Goal: Task Accomplishment & Management: Use online tool/utility

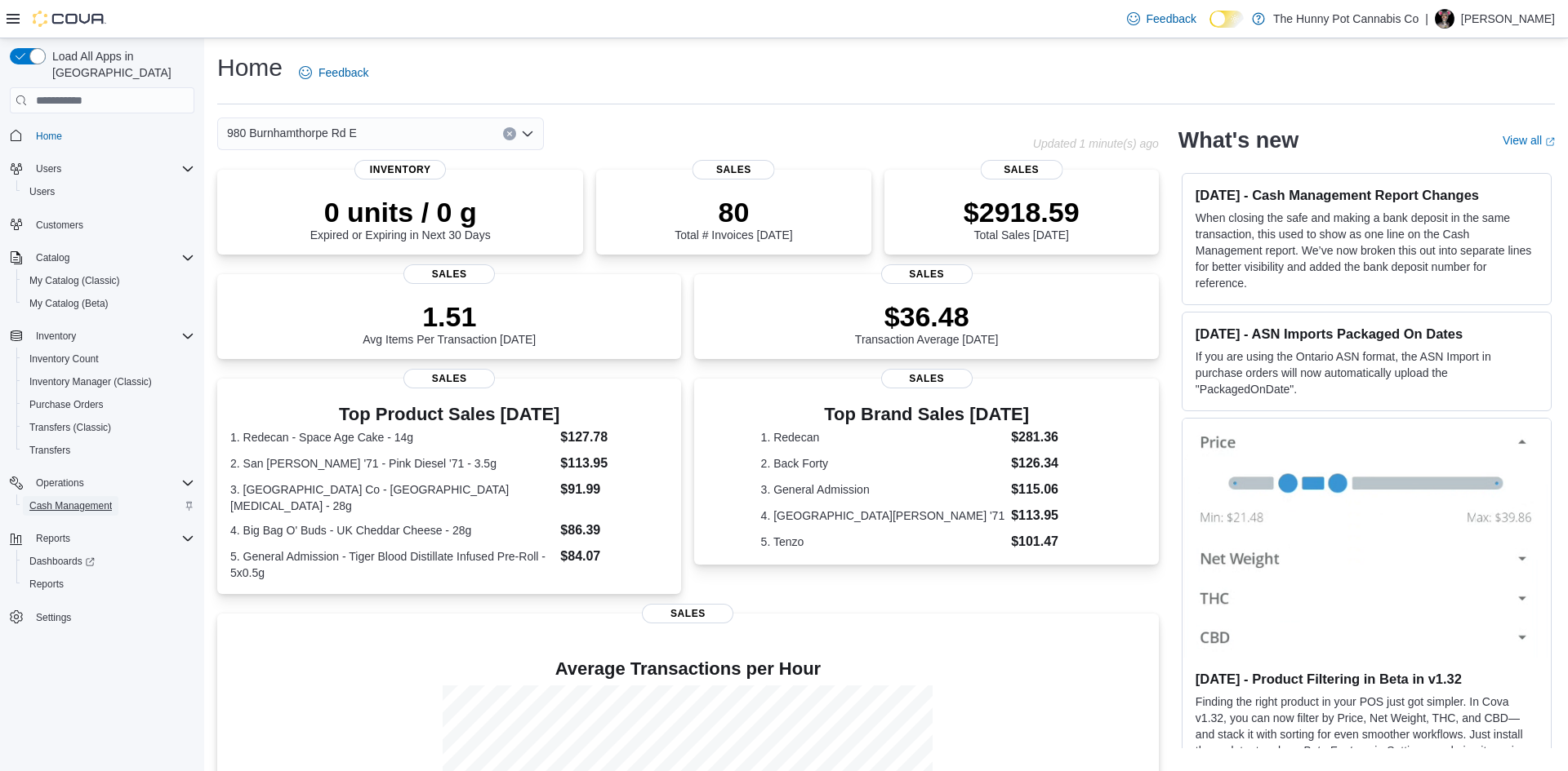
click at [78, 500] on span "Cash Management" at bounding box center [70, 506] width 83 height 13
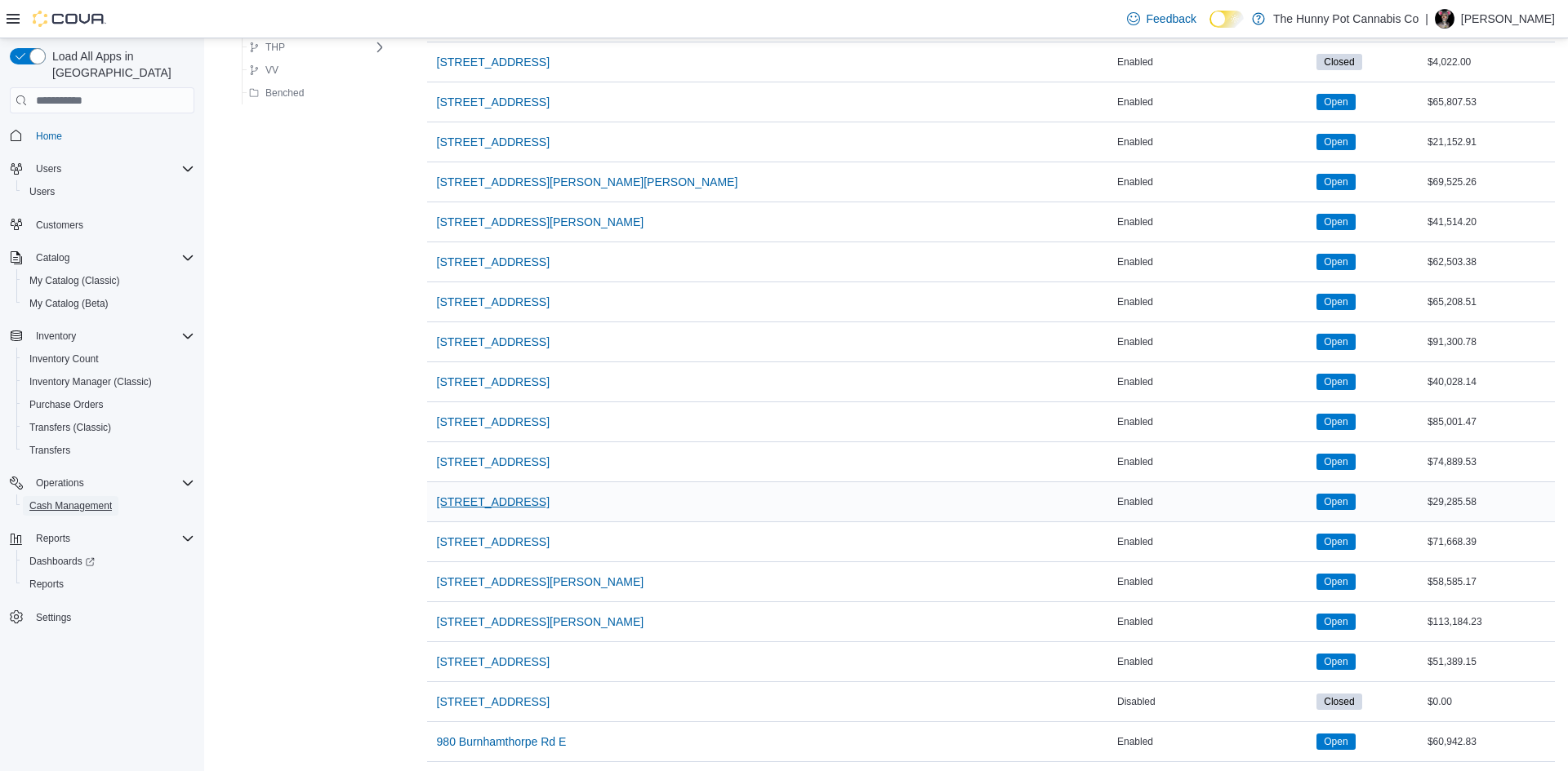
scroll to position [1264, 0]
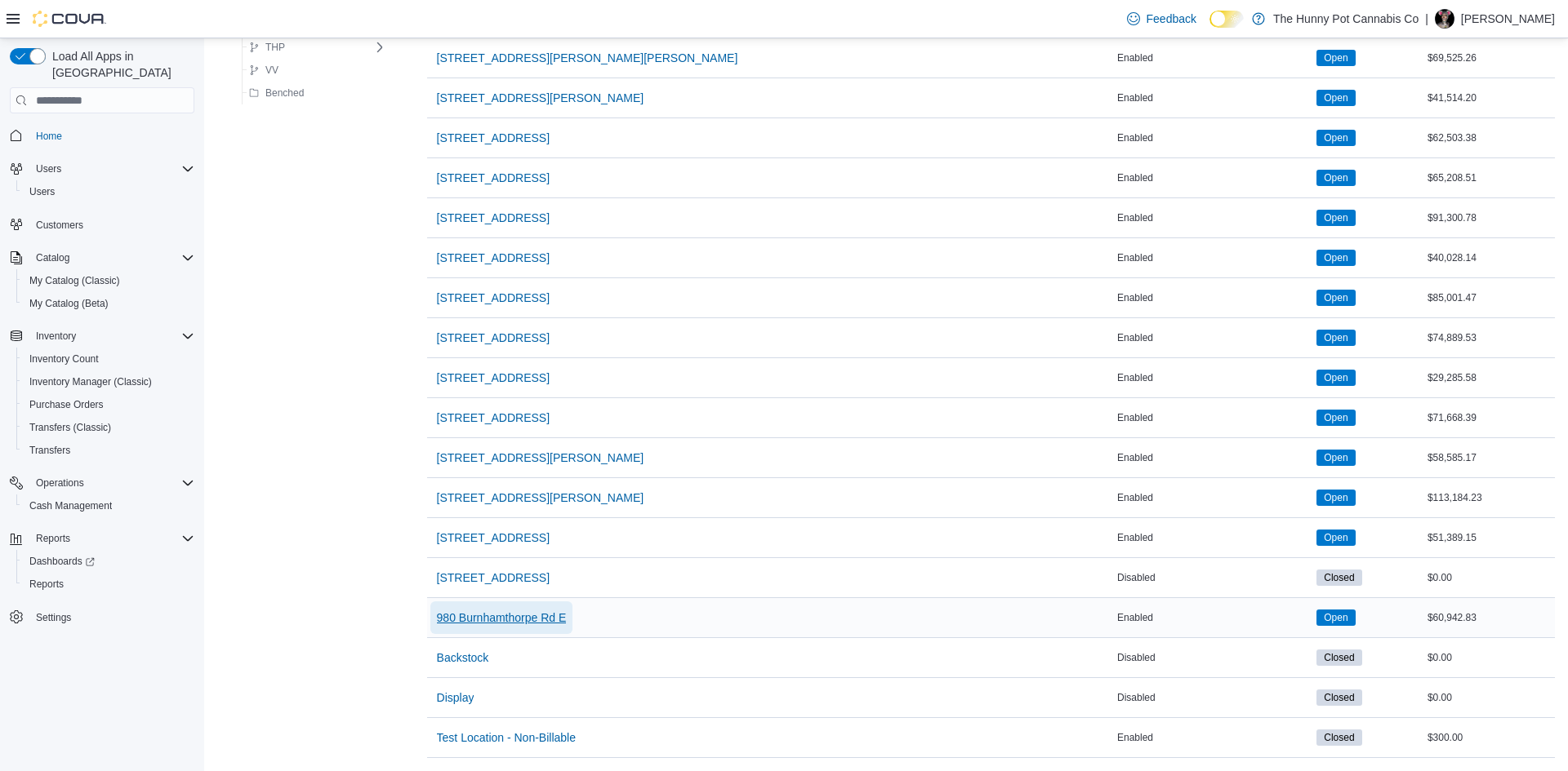
click at [507, 626] on span "980 Burnhamthorpe Rd E" at bounding box center [501, 617] width 130 height 33
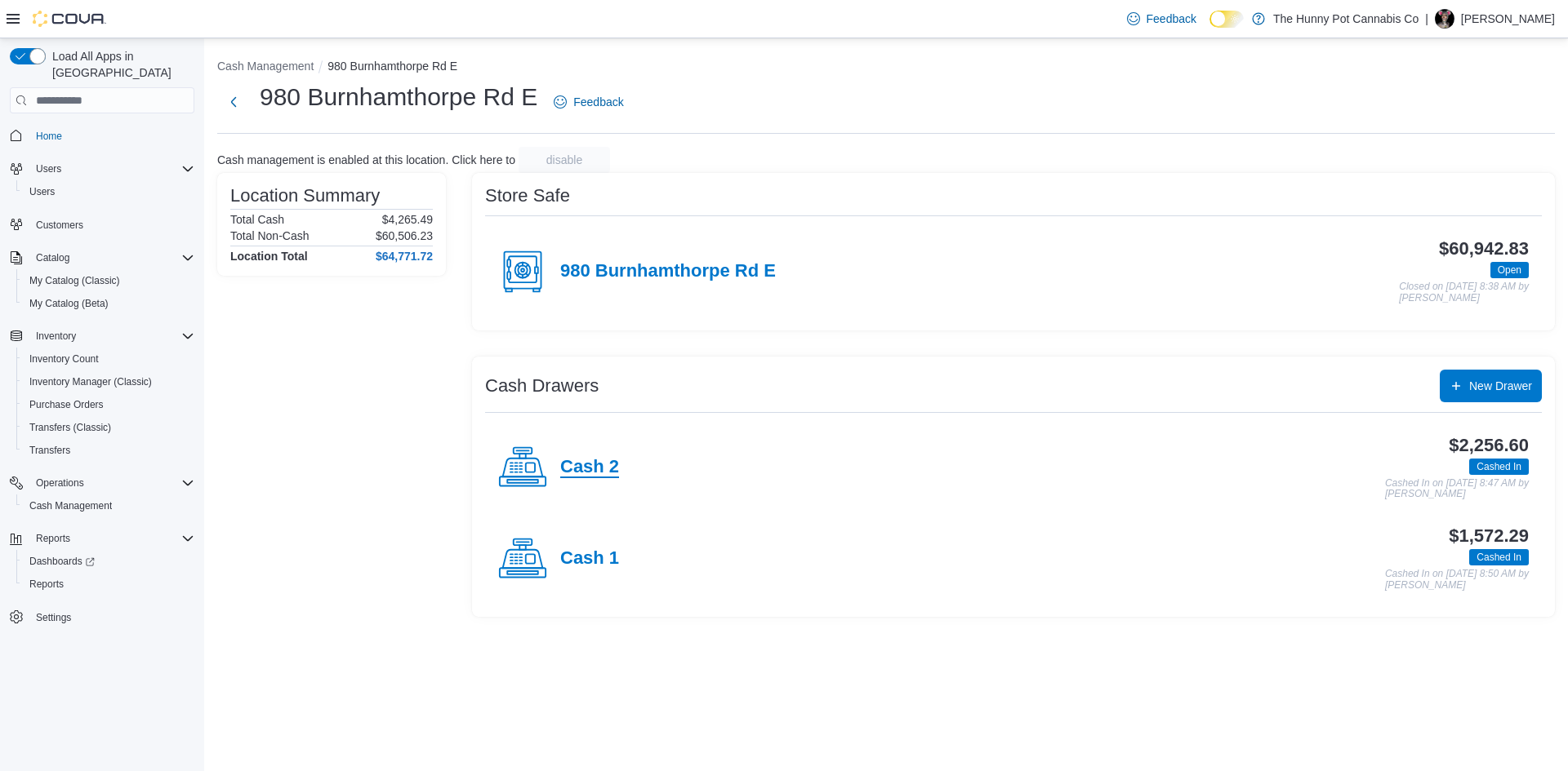
click at [584, 474] on h4 "Cash 2" at bounding box center [589, 467] width 59 height 21
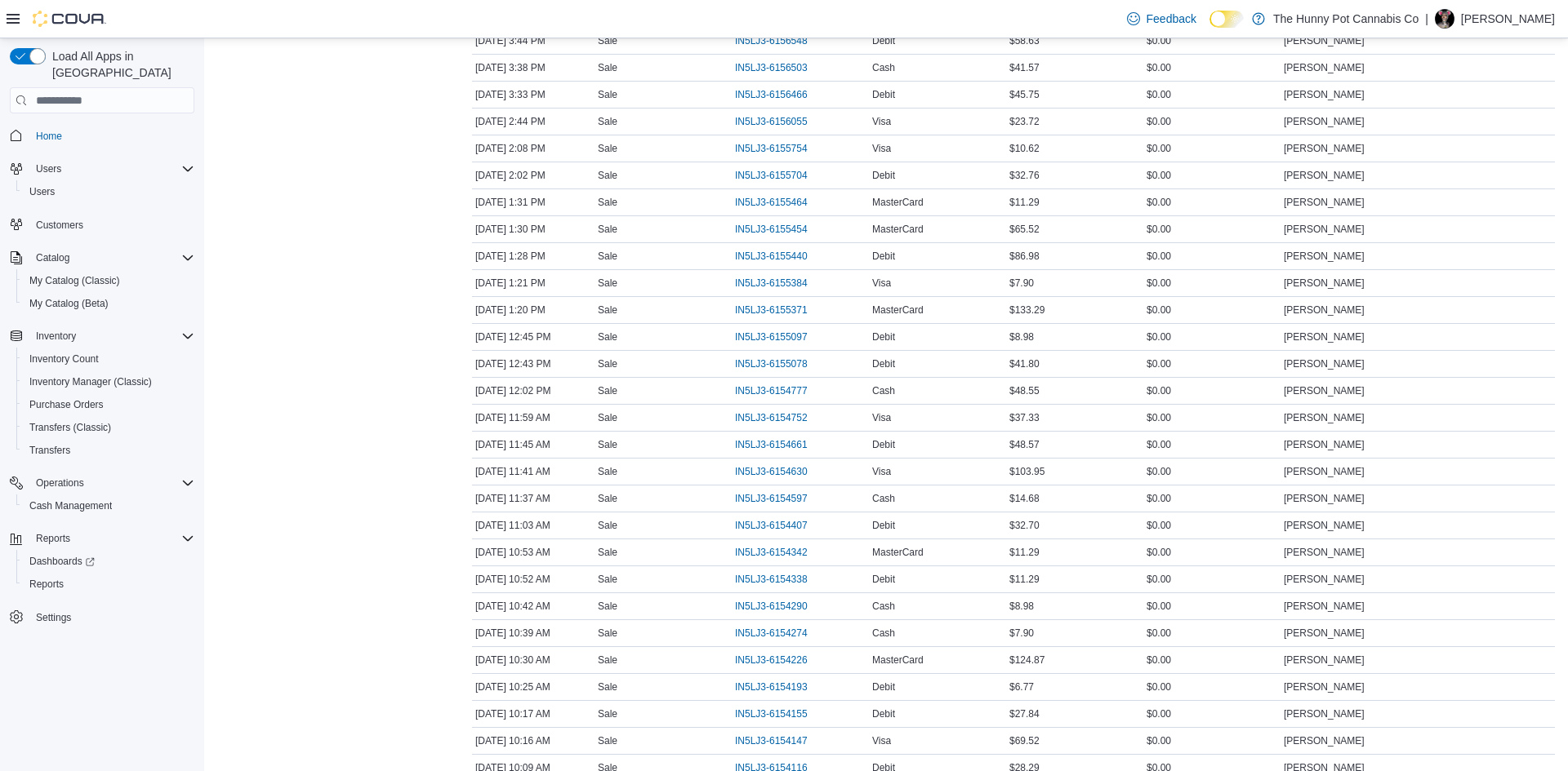
scroll to position [962, 0]
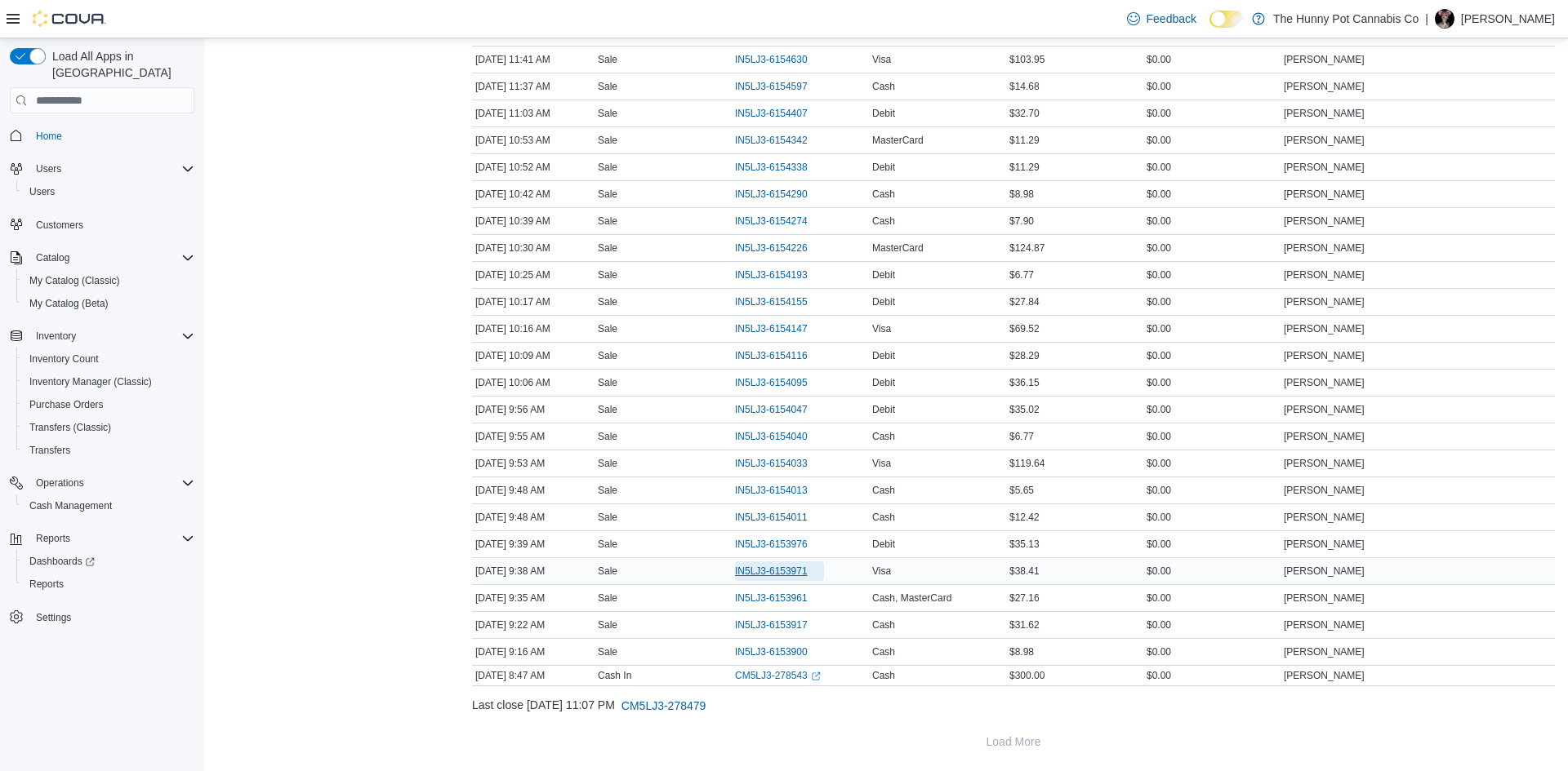
click at [747, 566] on span "IN5LJ3-6153971" at bounding box center [771, 571] width 73 height 13
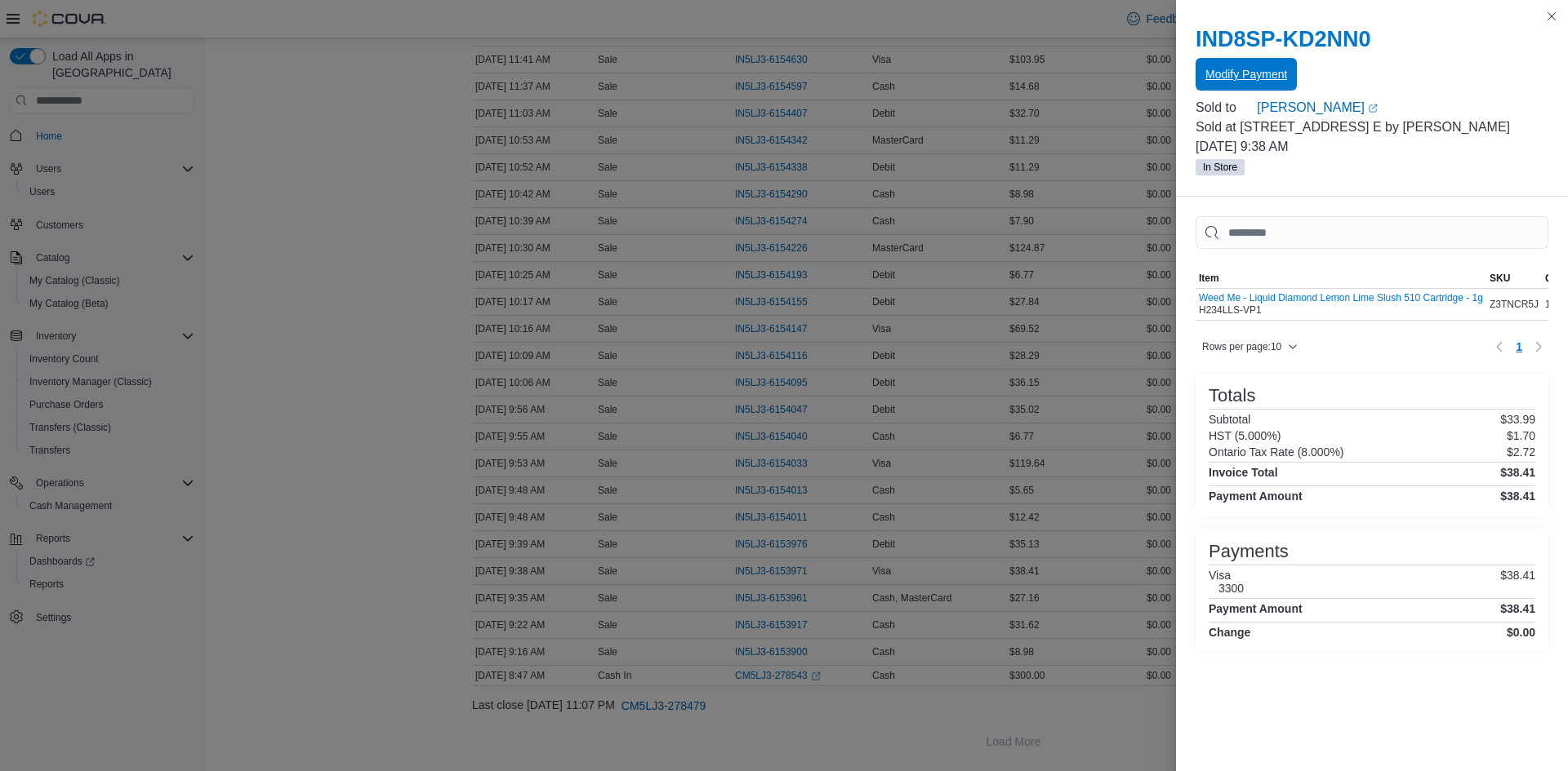
click at [1272, 68] on span "Modify Payment" at bounding box center [1246, 74] width 82 height 17
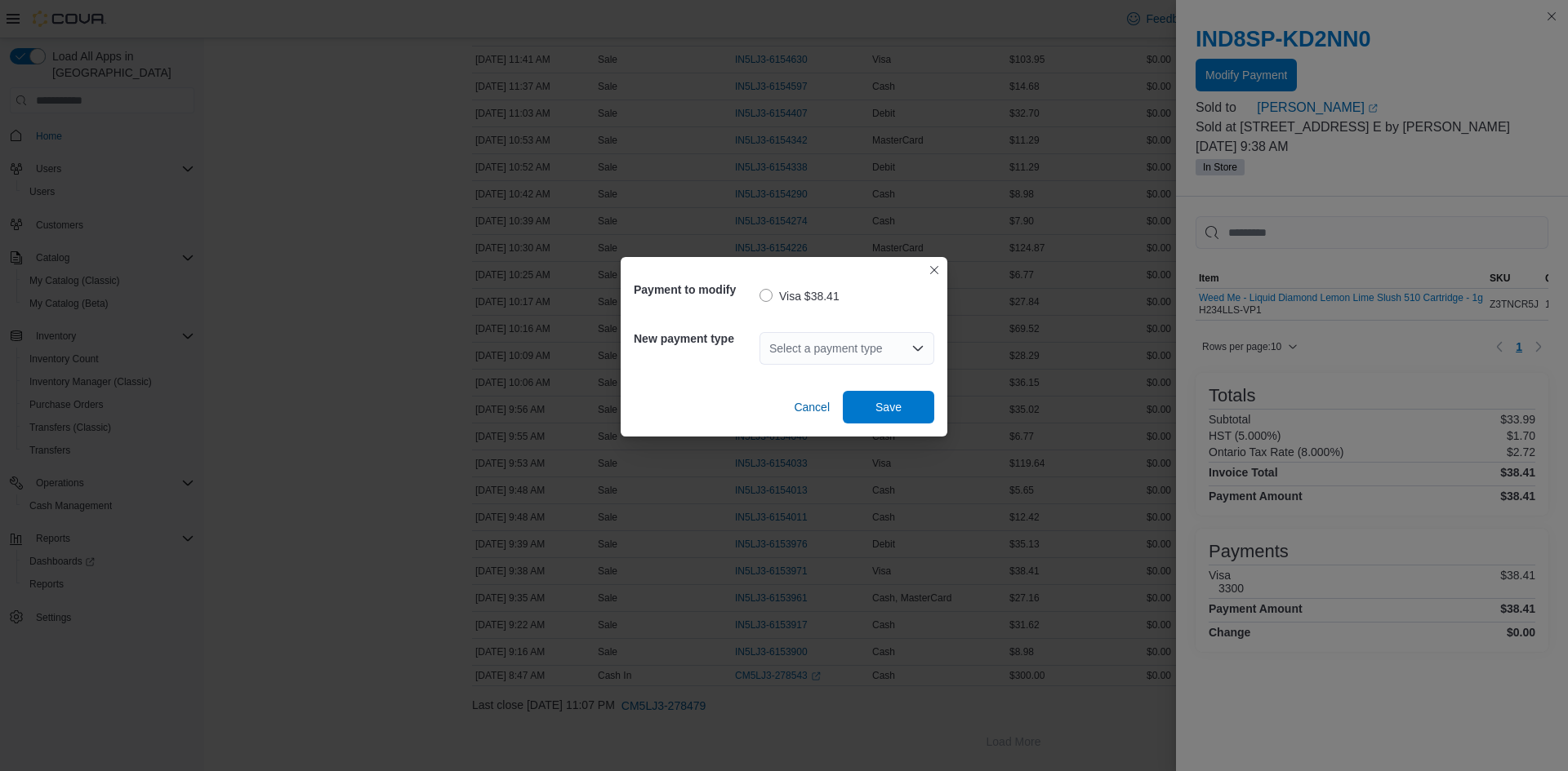
click at [817, 342] on div "Select a payment type" at bounding box center [847, 348] width 175 height 33
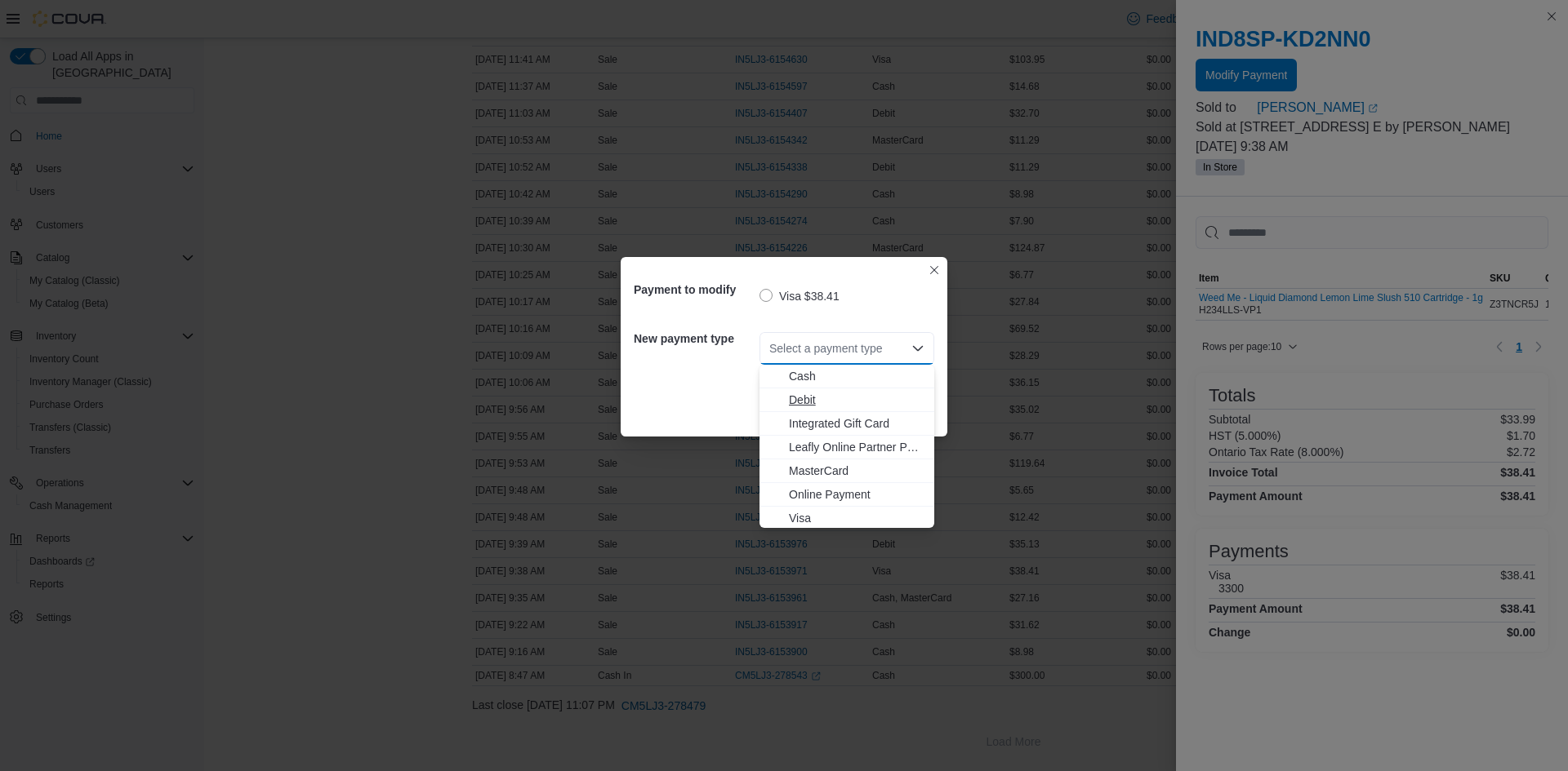
click at [817, 400] on span "Debit" at bounding box center [857, 400] width 135 height 17
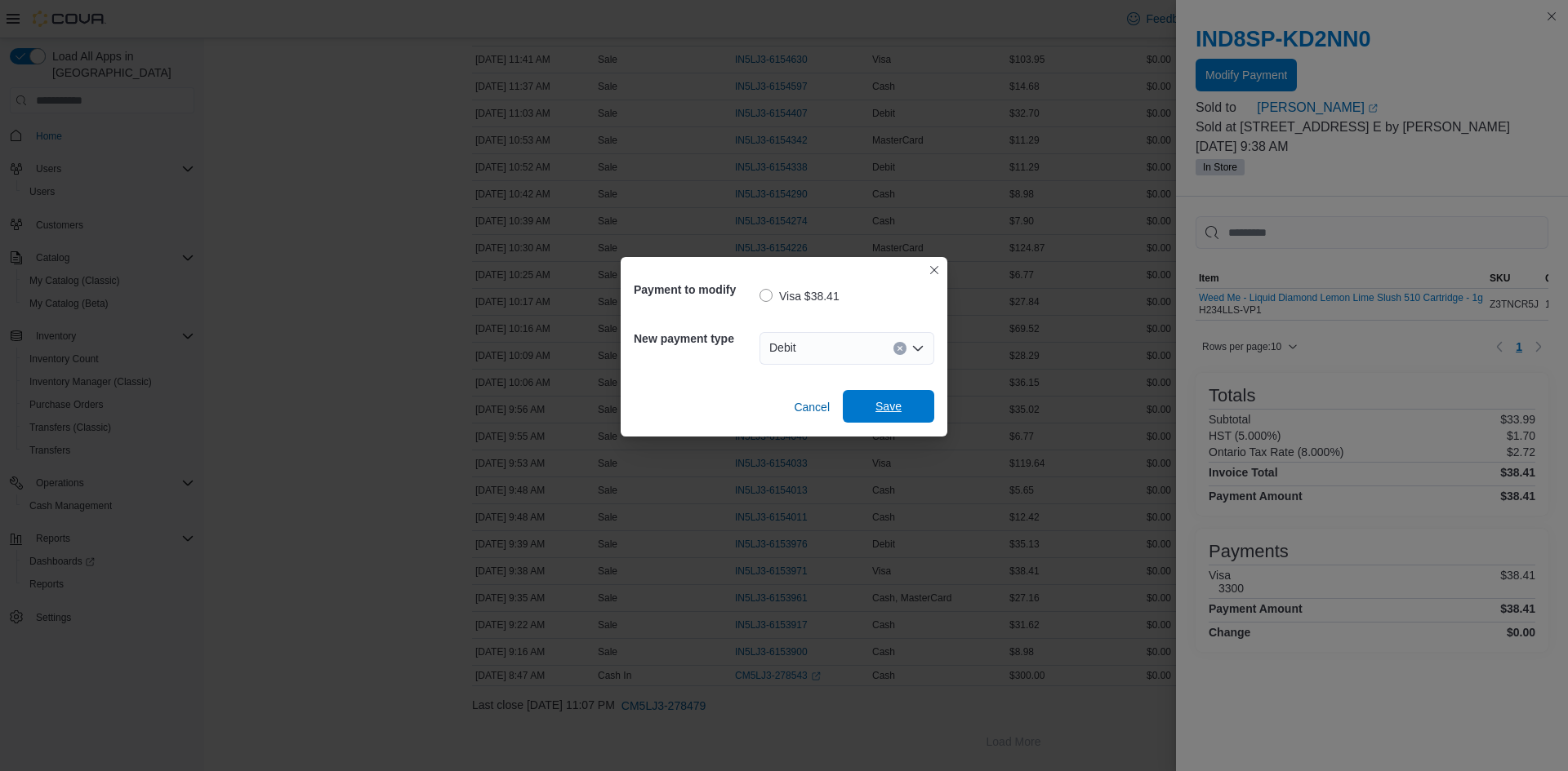
click at [880, 416] on span "Save" at bounding box center [888, 406] width 72 height 33
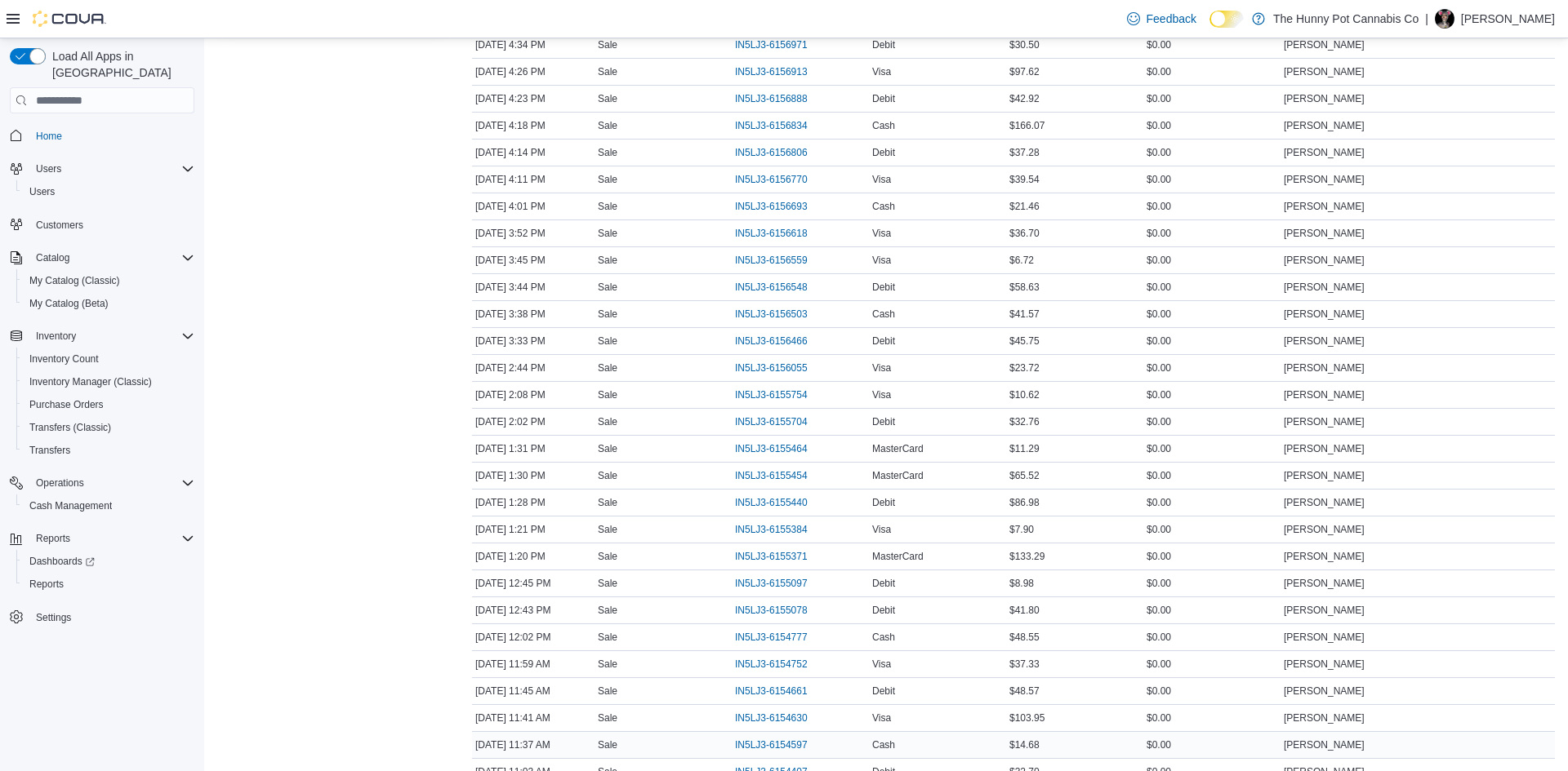
scroll to position [322, 0]
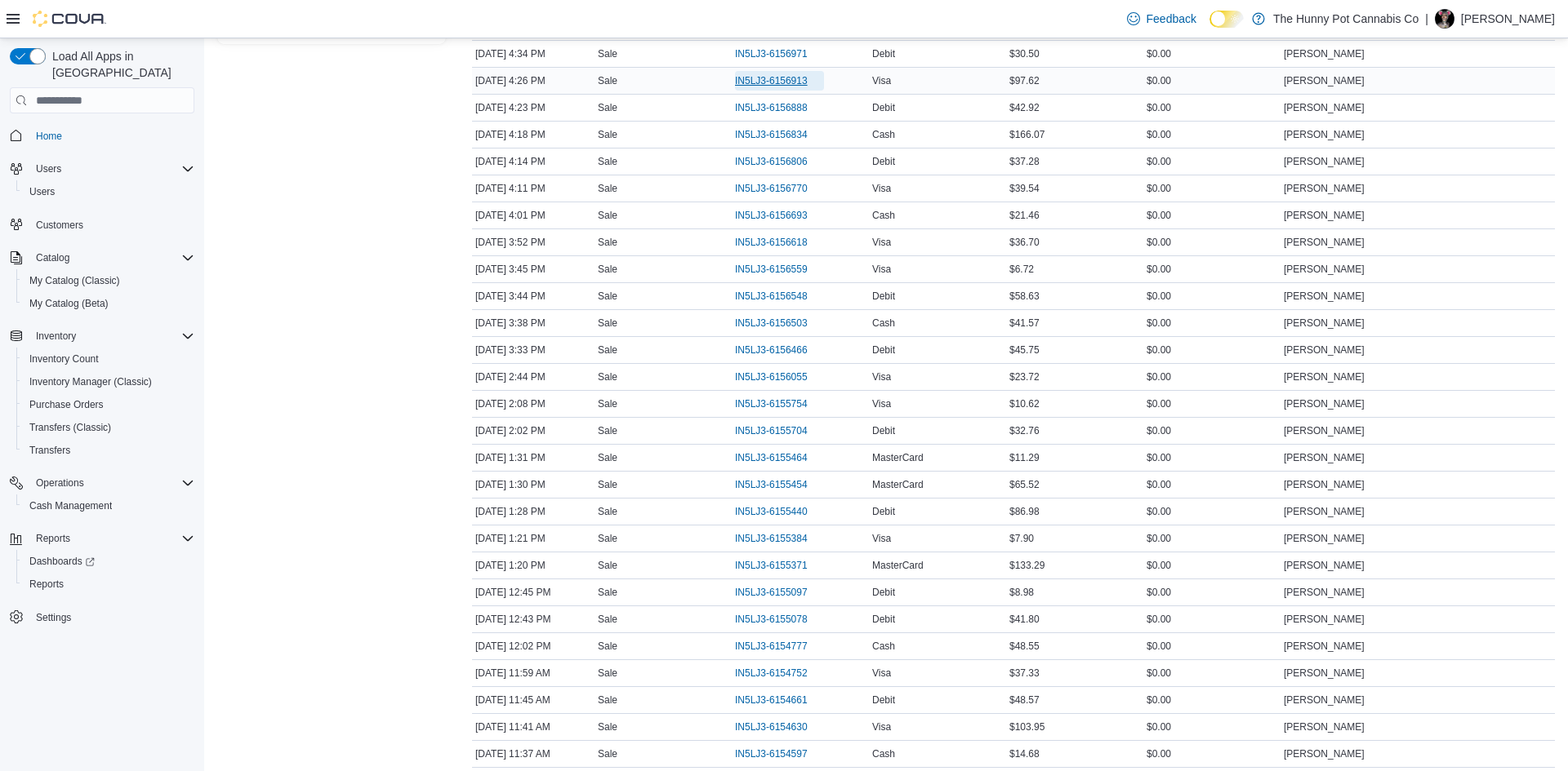
click at [756, 76] on span "IN5LJ3-6156913" at bounding box center [771, 81] width 73 height 13
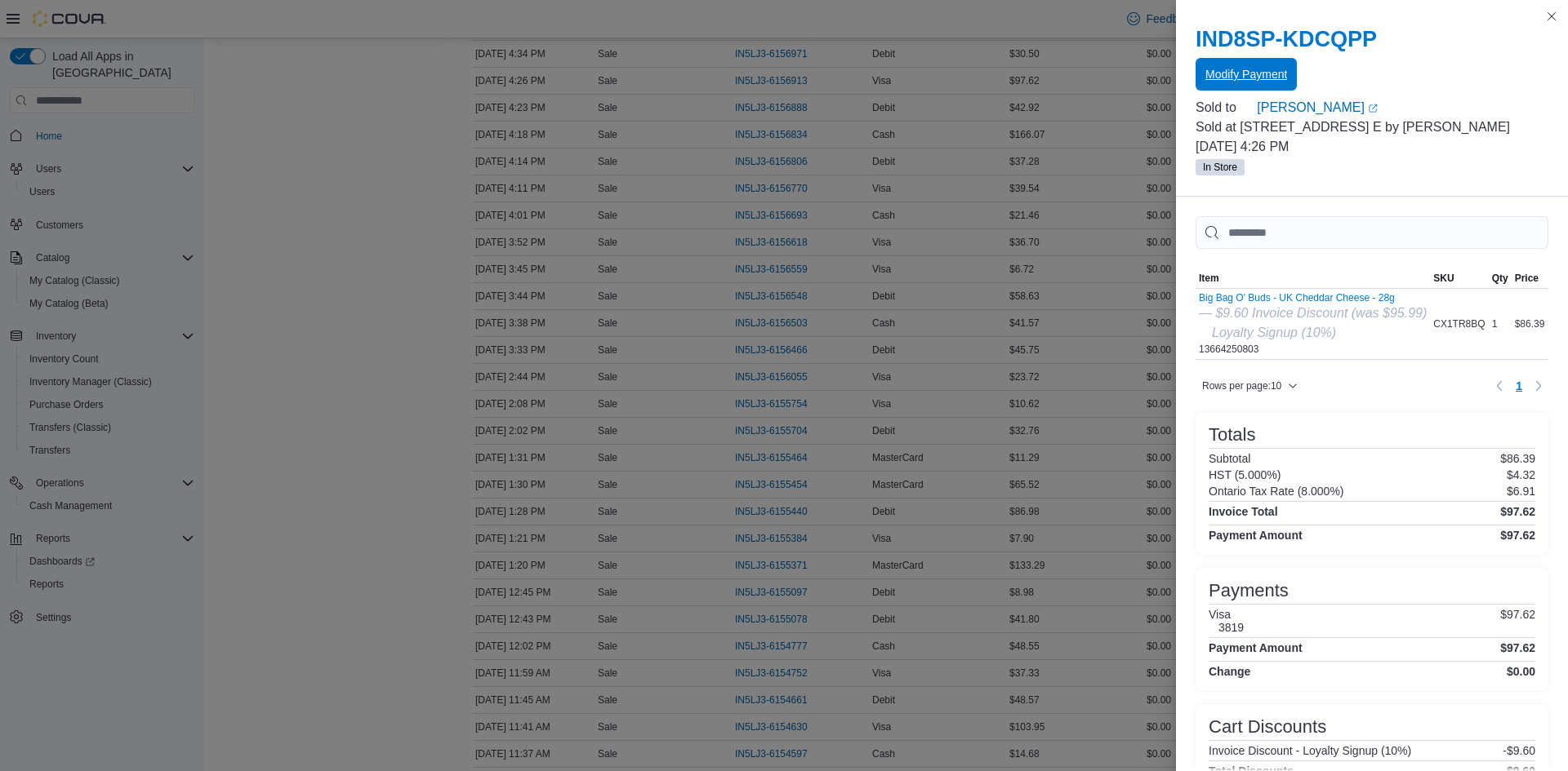
click at [1206, 66] on span "Modify Payment" at bounding box center [1246, 74] width 82 height 33
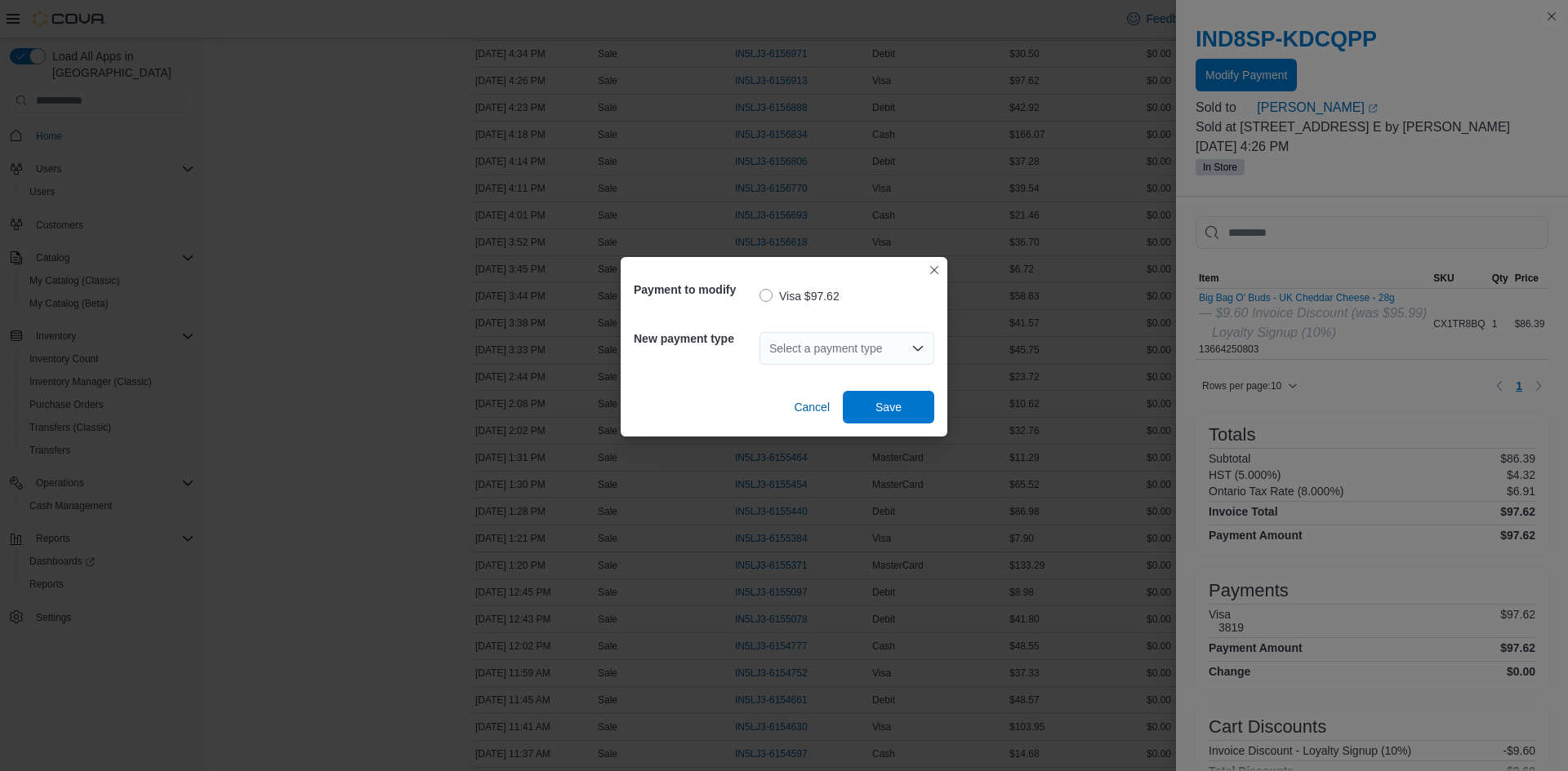
click at [848, 338] on div "Select a payment type" at bounding box center [847, 348] width 175 height 33
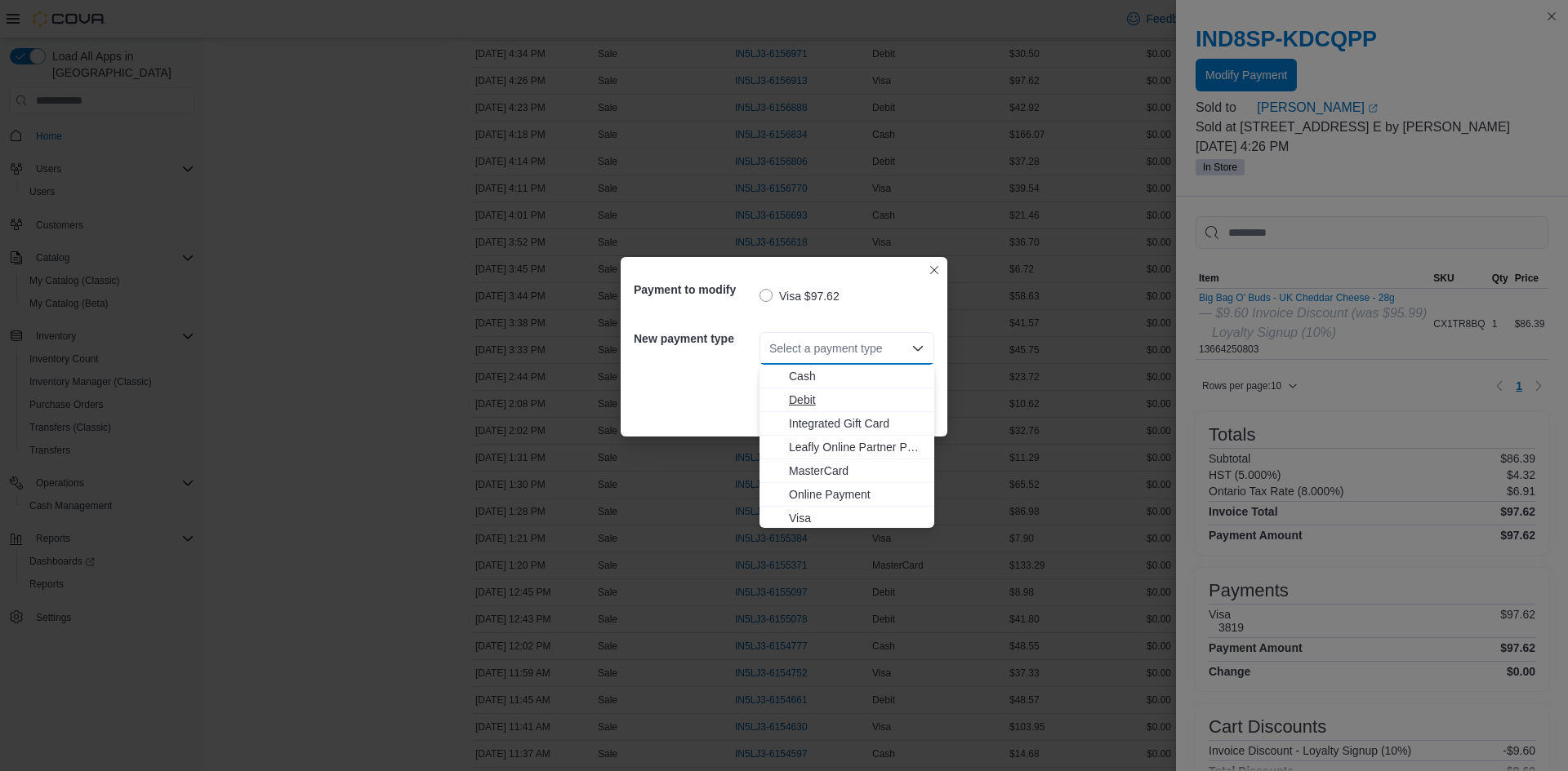
click at [832, 408] on span "Debit" at bounding box center [857, 400] width 135 height 17
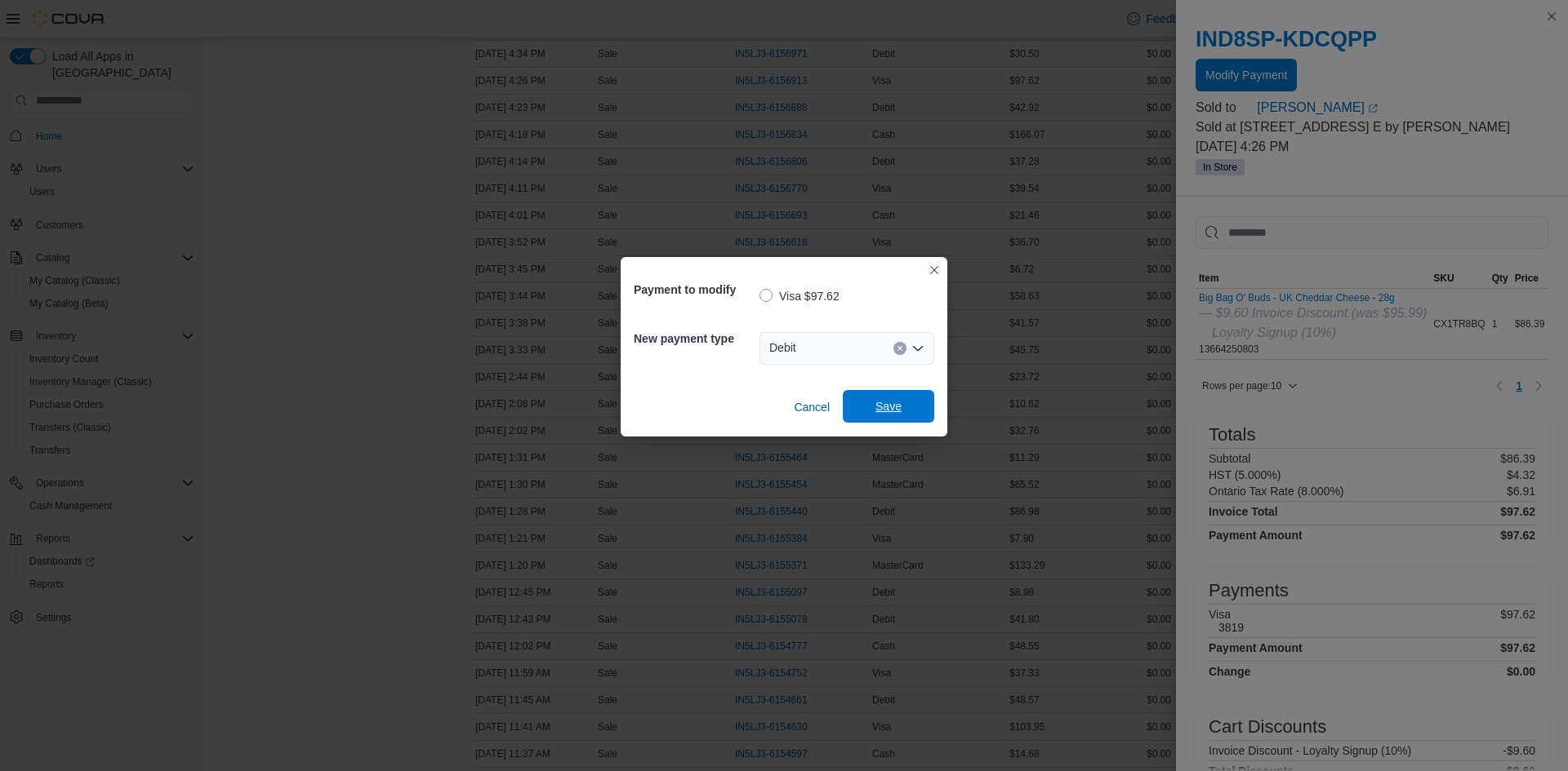
click at [891, 413] on span "Save" at bounding box center [888, 407] width 26 height 17
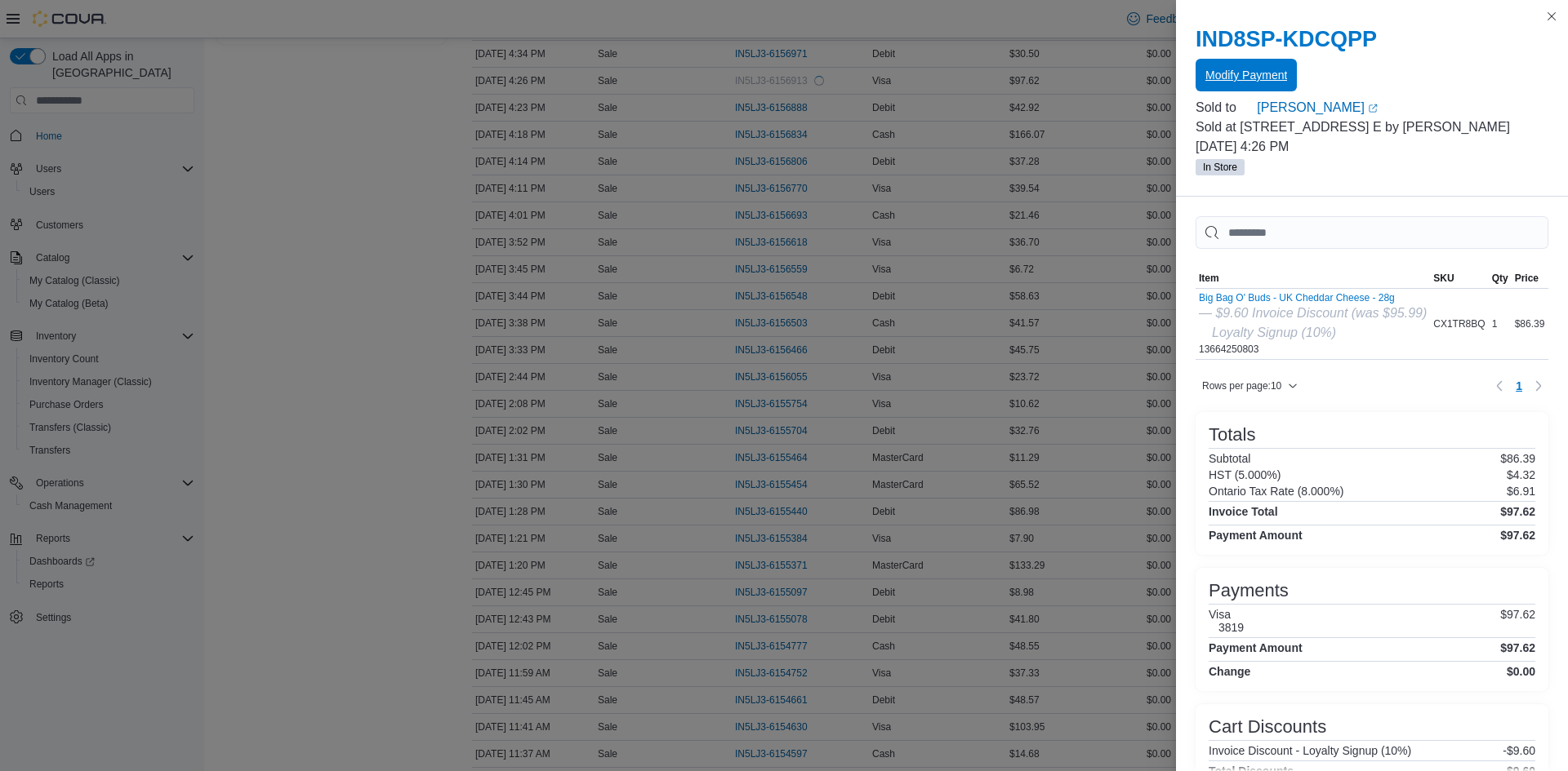
scroll to position [0, 0]
